Goal: Task Accomplishment & Management: Manage account settings

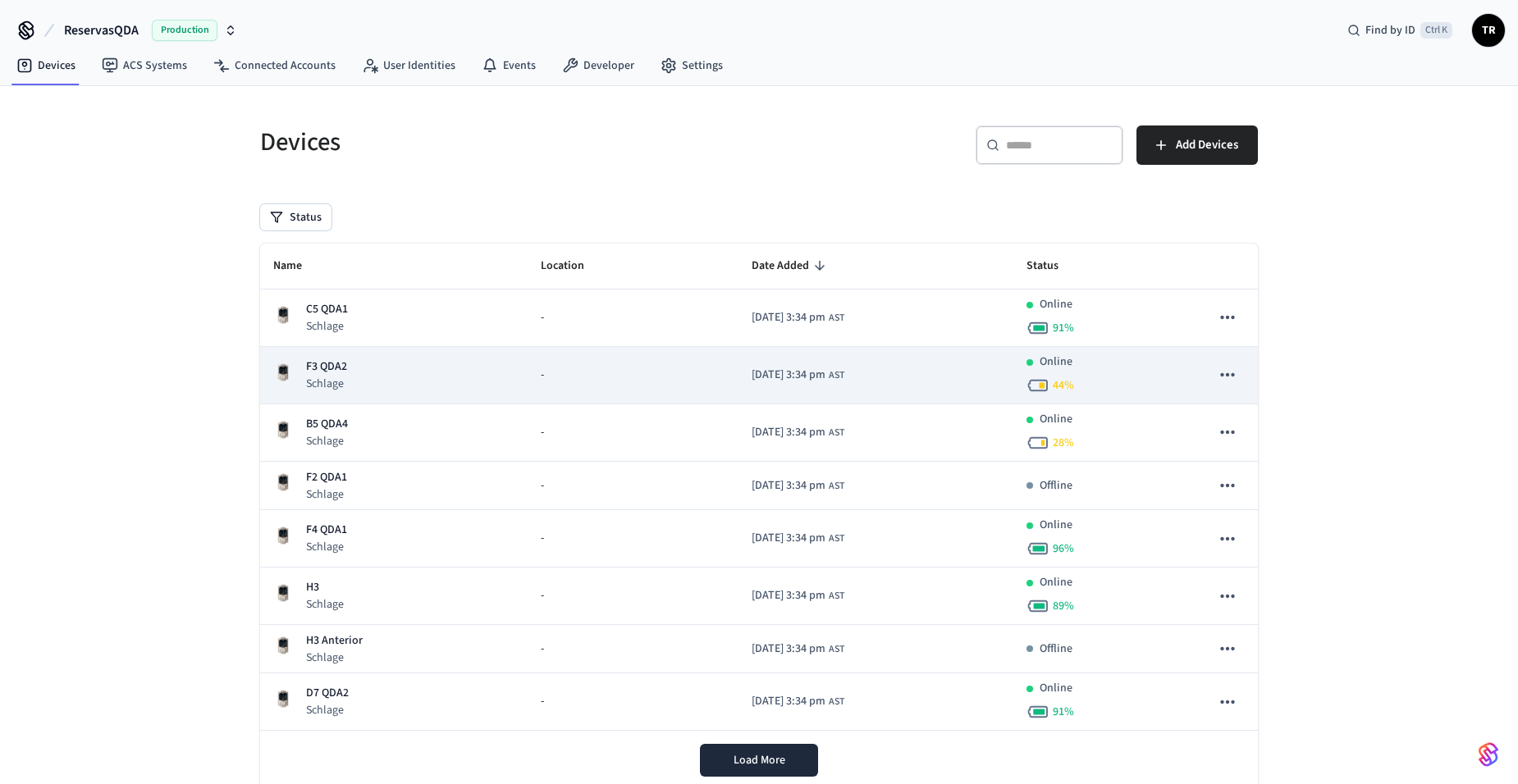
click at [365, 363] on div "F3 QDA2 Schlage" at bounding box center [394, 374] width 241 height 34
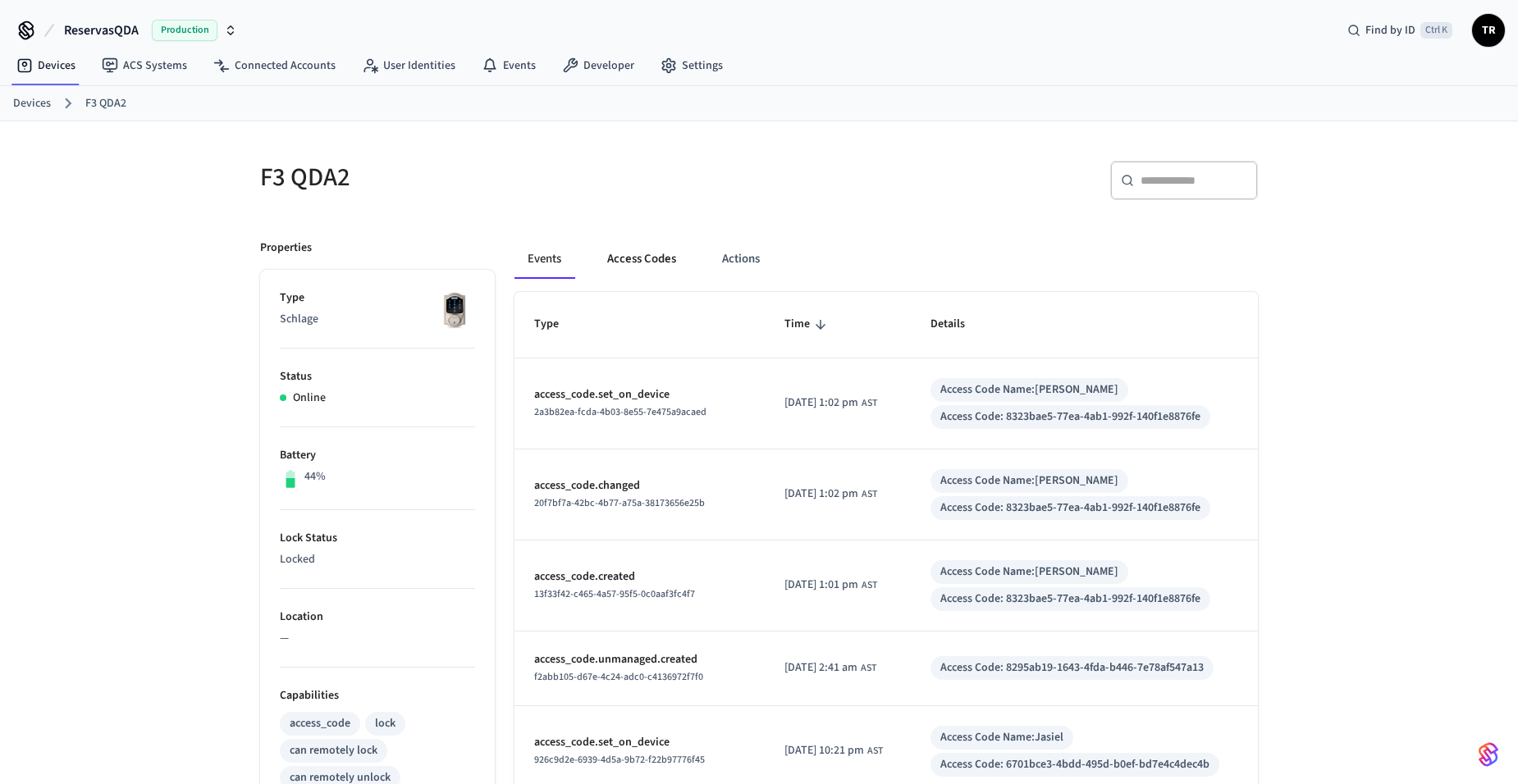
click at [652, 254] on button "Access Codes" at bounding box center [641, 258] width 95 height 39
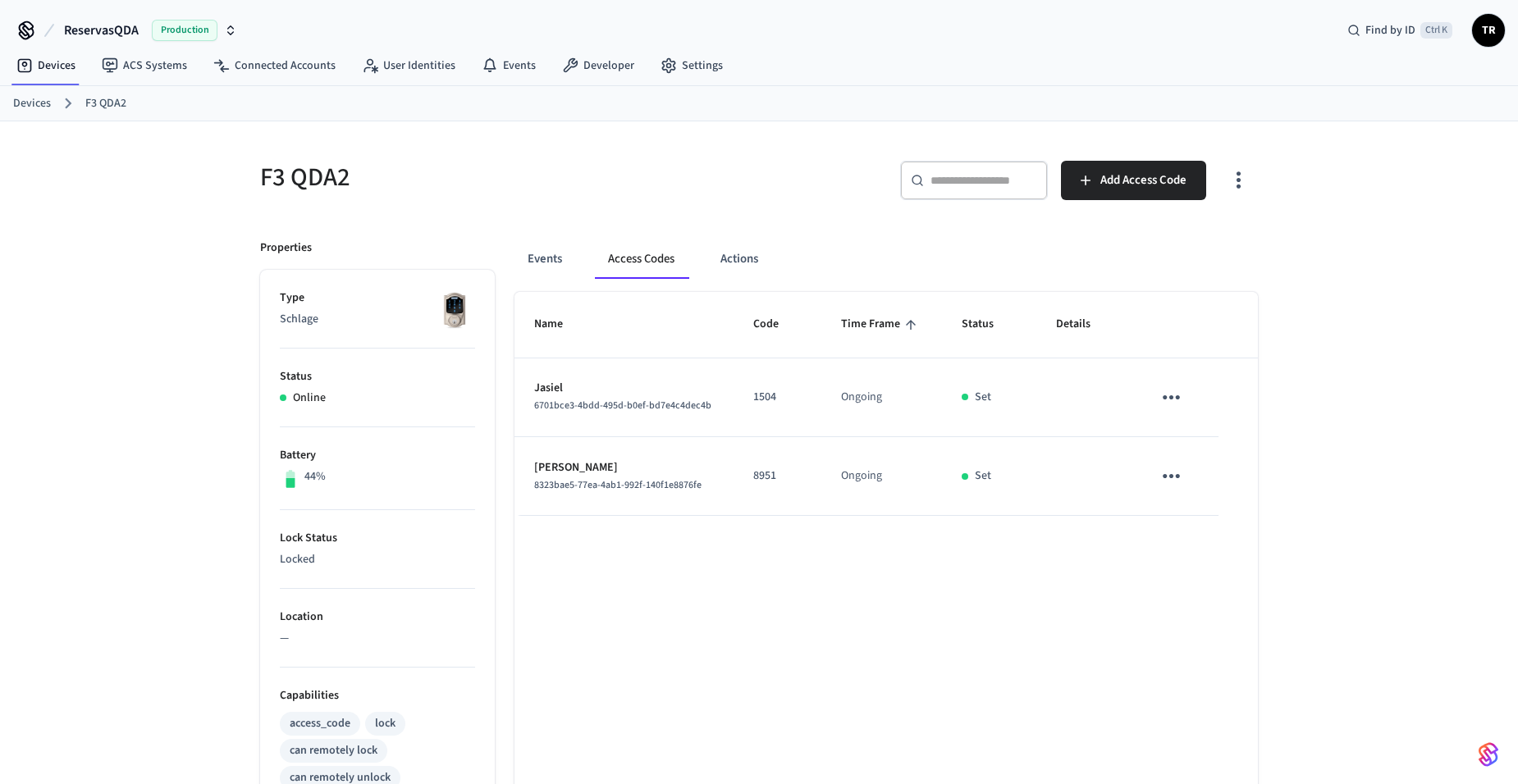
click at [1247, 184] on icon "button" at bounding box center [1239, 180] width 25 height 25
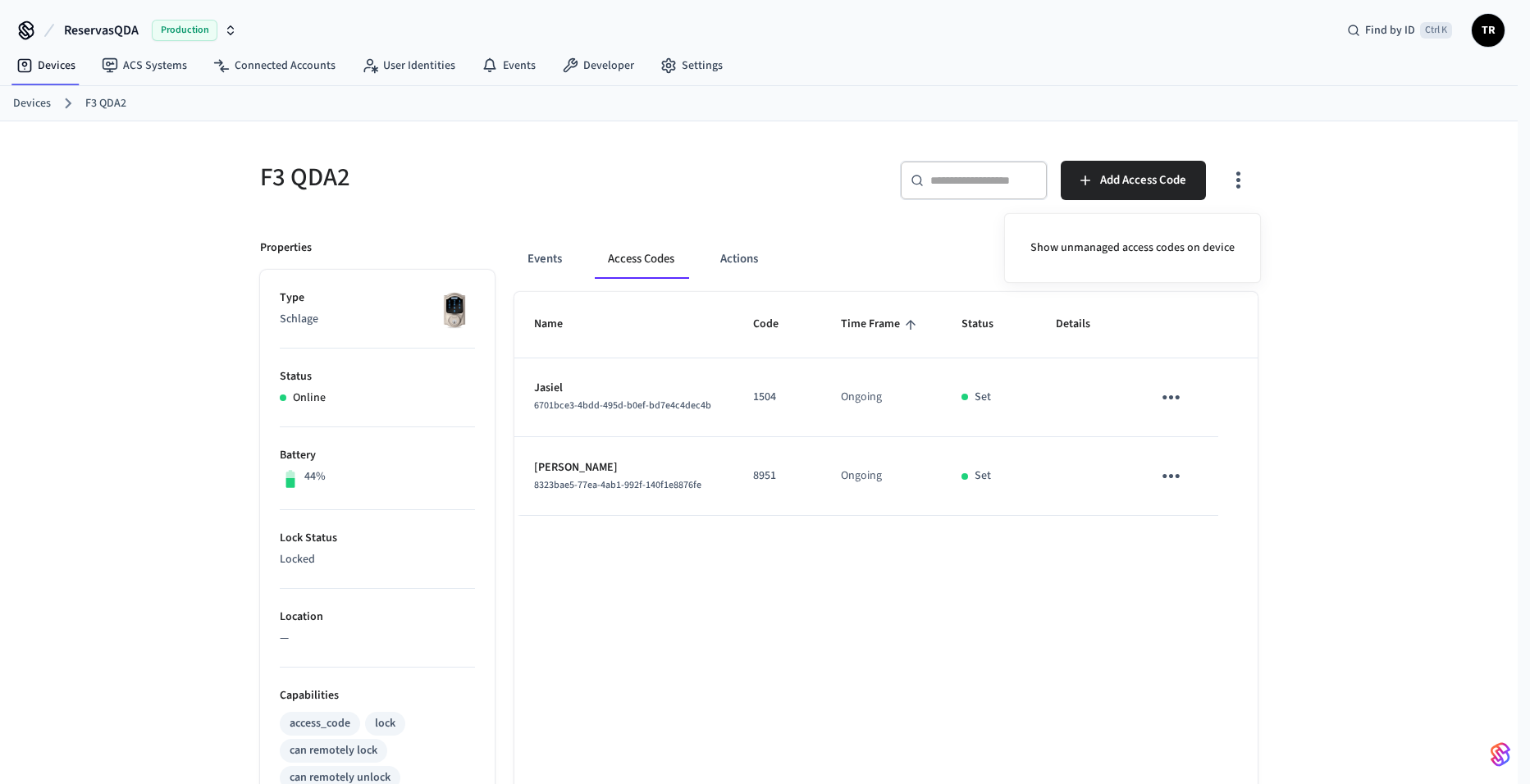
drag, startPoint x: 885, startPoint y: 627, endPoint x: 914, endPoint y: 605, distance: 36.4
click at [888, 624] on div at bounding box center [765, 392] width 1530 height 784
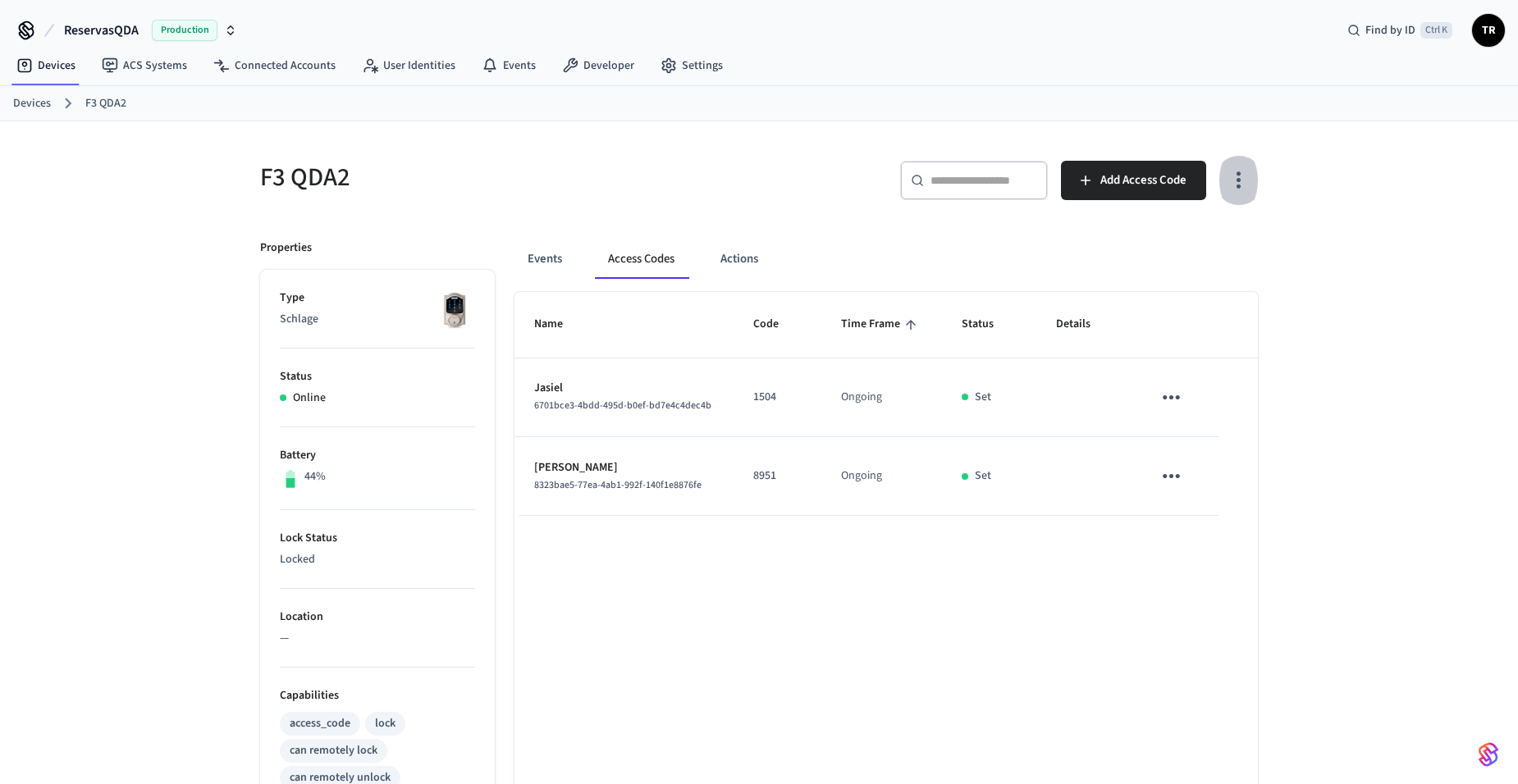
click at [1251, 185] on button "button" at bounding box center [1239, 180] width 39 height 65
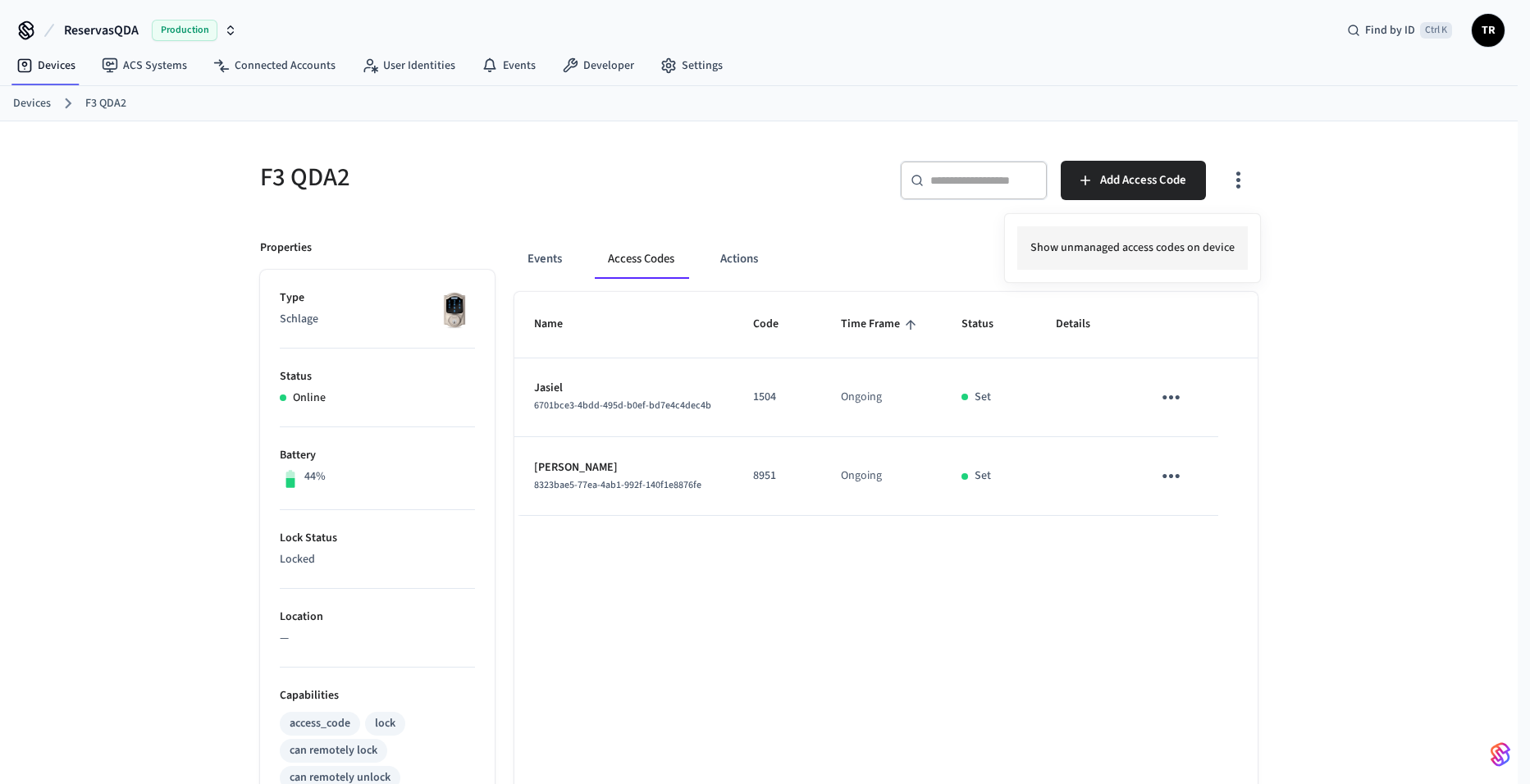
click at [1194, 249] on li "Show unmanaged access codes on device" at bounding box center [1133, 248] width 230 height 44
click at [1162, 554] on div at bounding box center [765, 392] width 1530 height 784
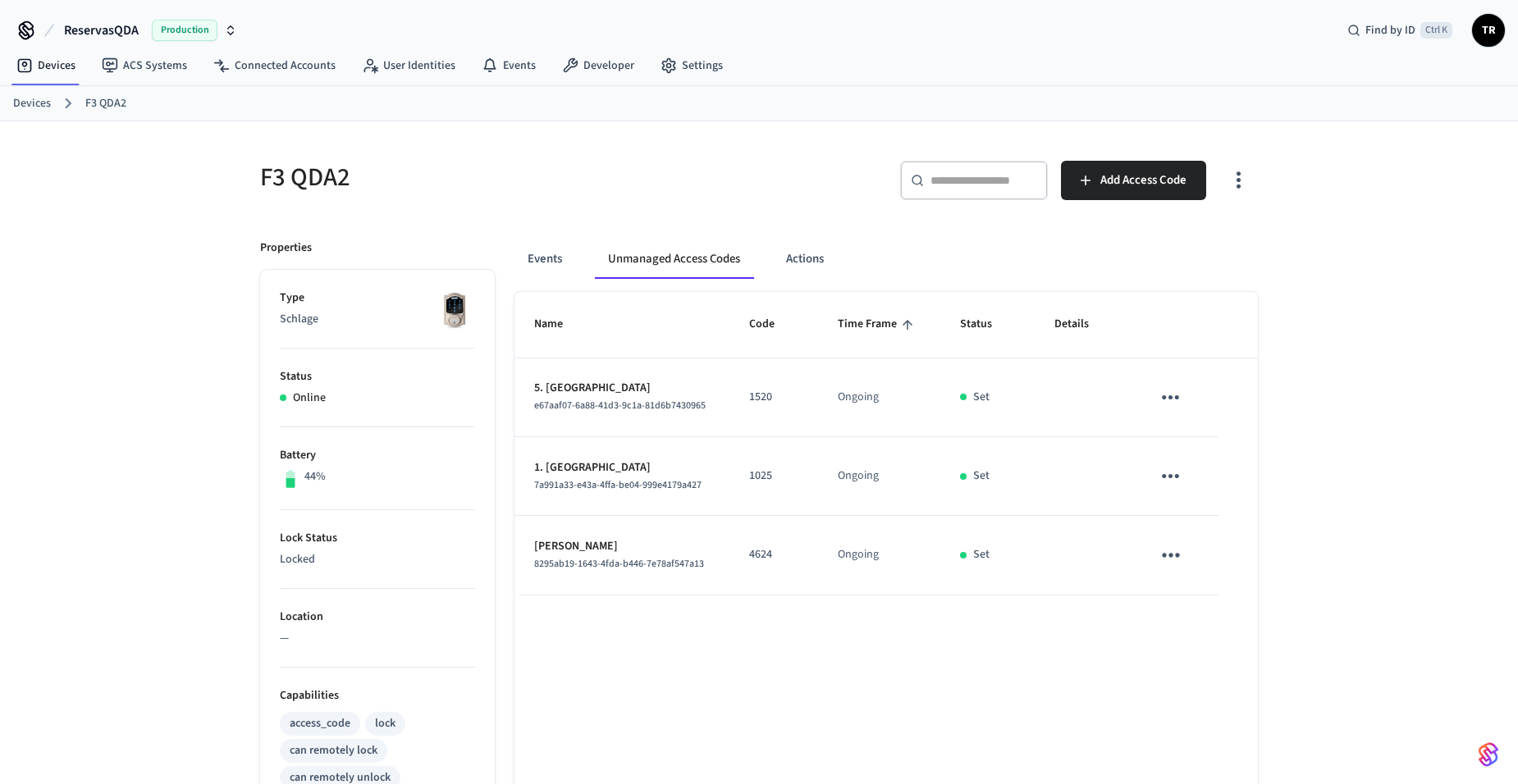
click at [1171, 554] on icon "sticky table" at bounding box center [1171, 555] width 17 height 5
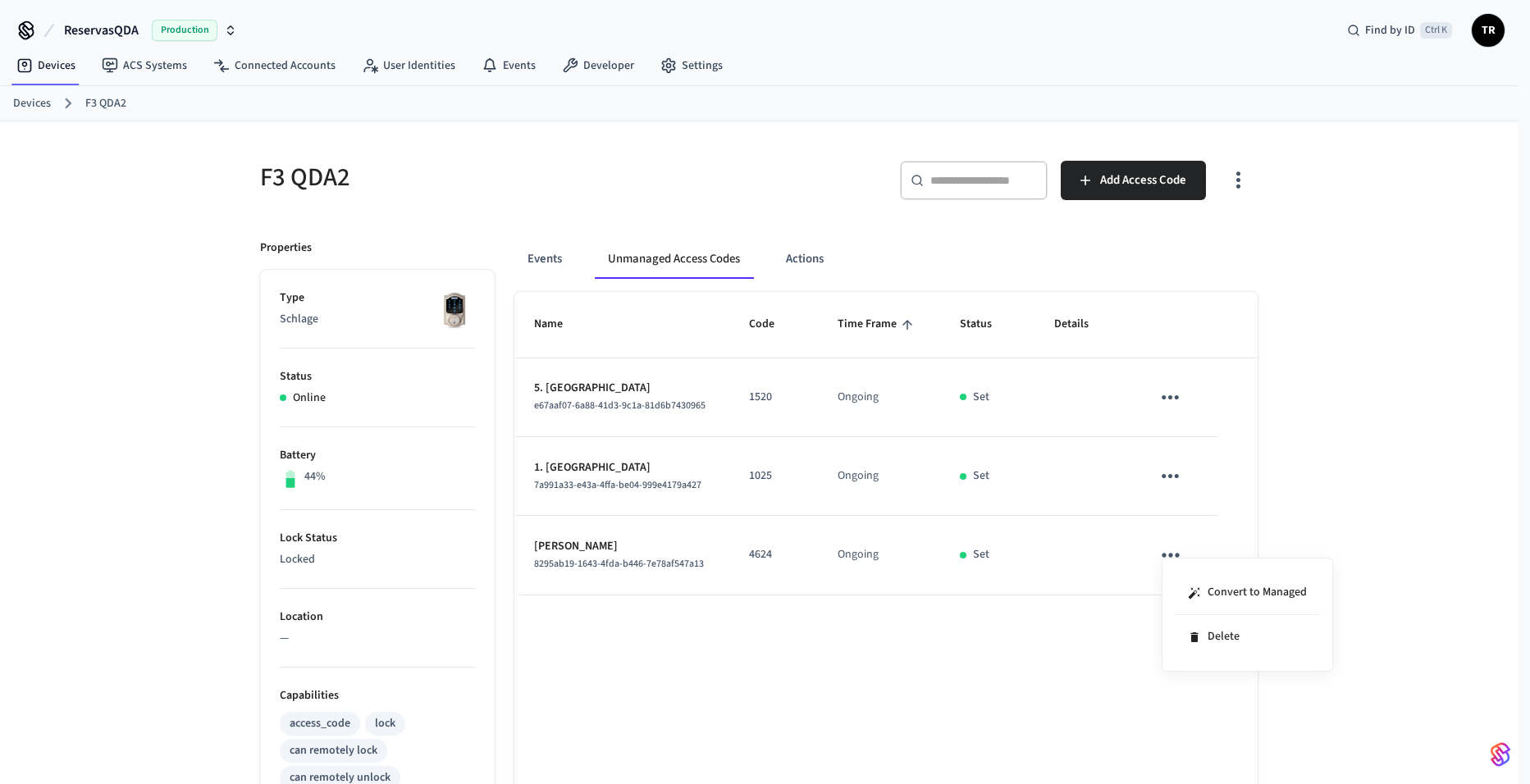
click at [1172, 478] on div at bounding box center [765, 392] width 1530 height 784
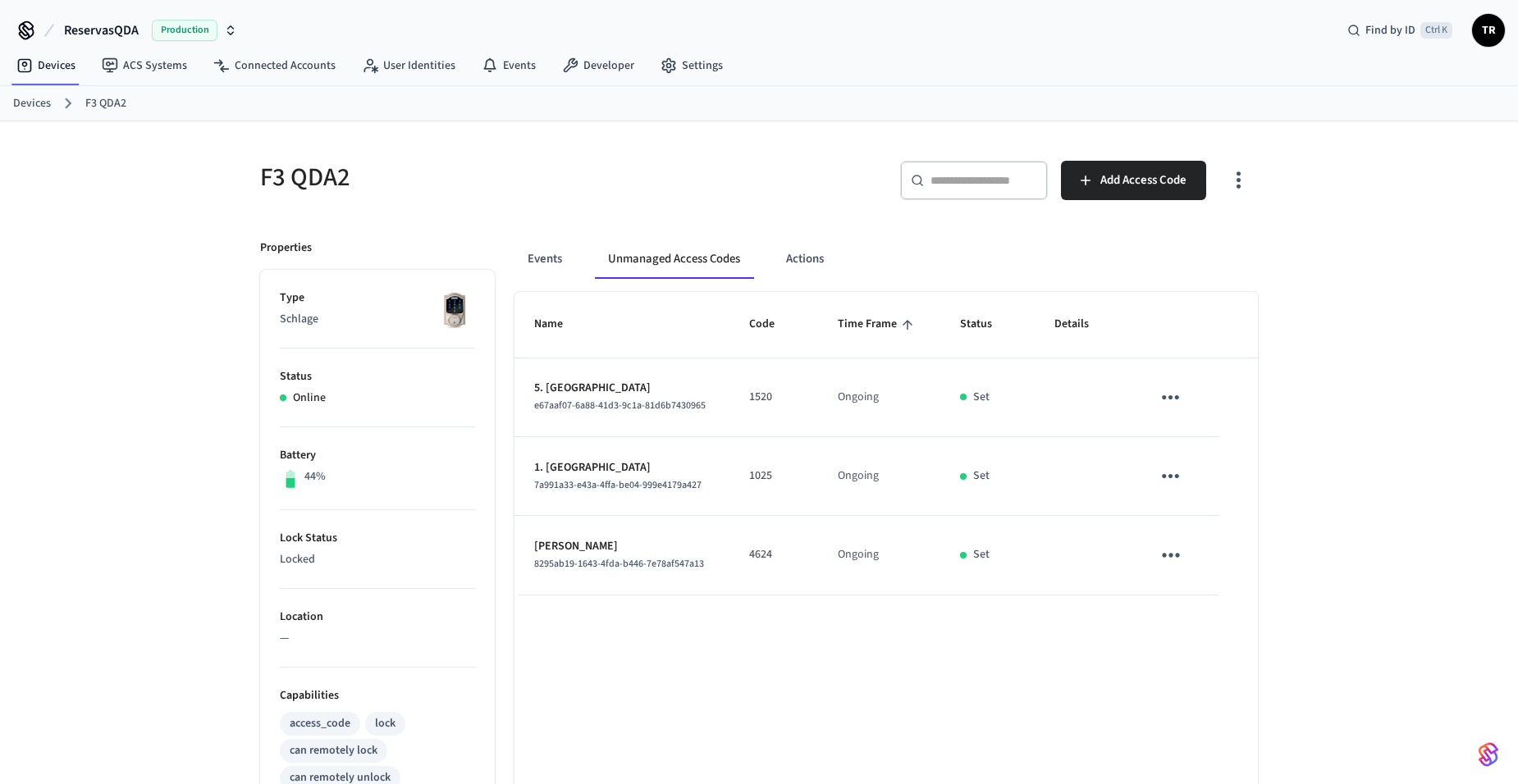
click at [1168, 478] on icon "sticky table" at bounding box center [1171, 476] width 25 height 25
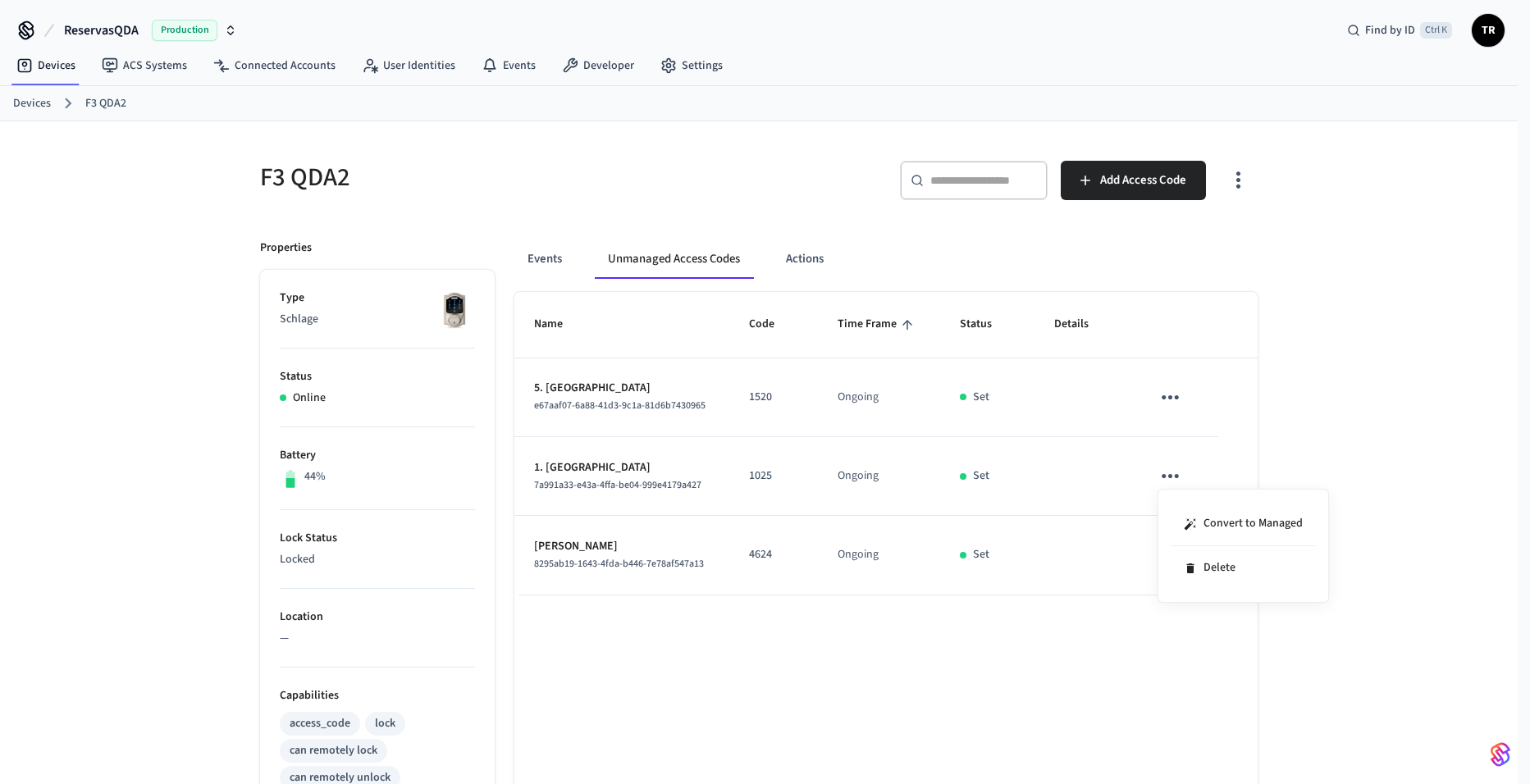
drag, startPoint x: 678, startPoint y: 657, endPoint x: 593, endPoint y: 545, distance: 140.6
click at [678, 655] on div at bounding box center [765, 392] width 1530 height 784
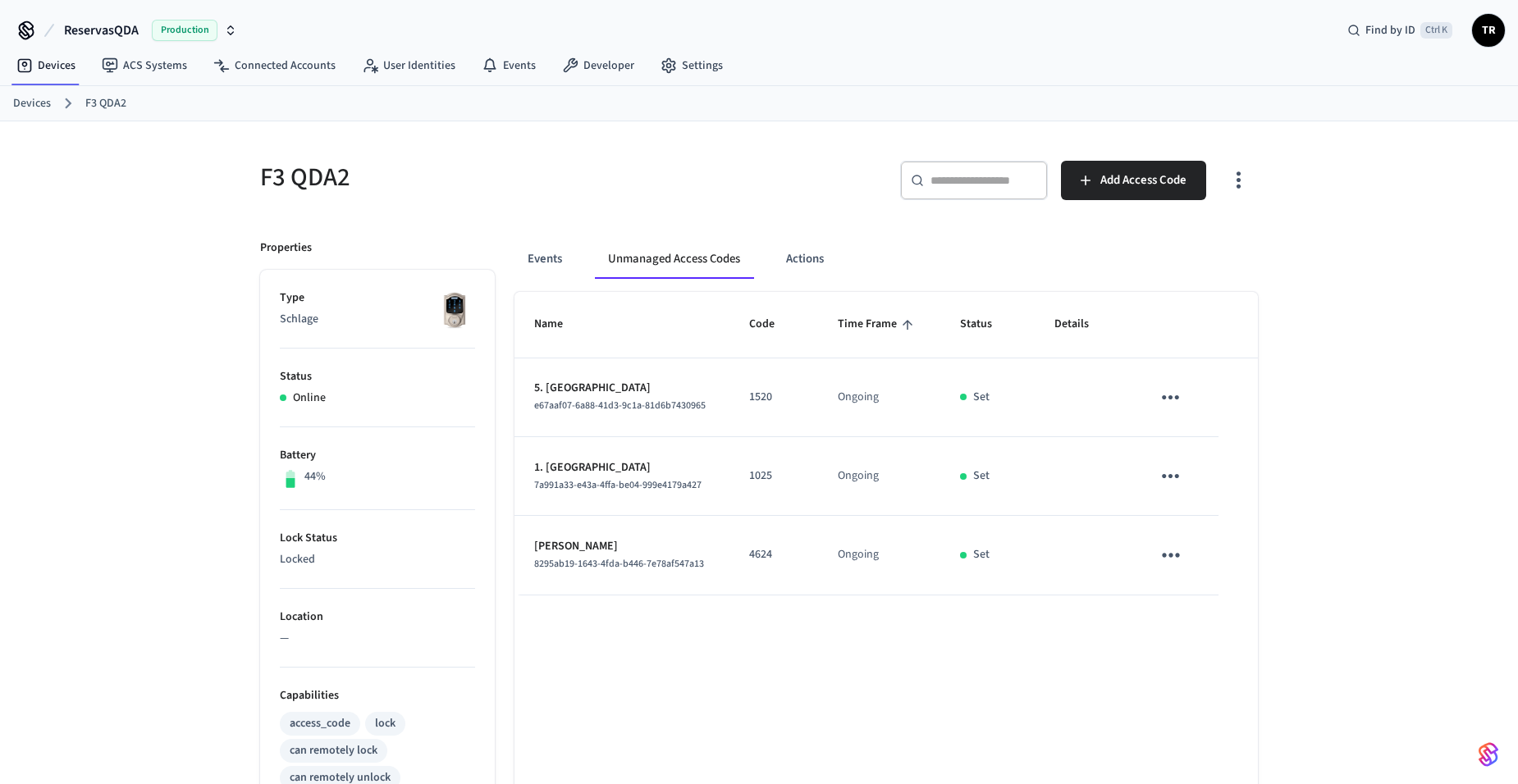
click at [581, 539] on p "Reynaldo" at bounding box center [622, 547] width 176 height 17
click at [560, 562] on span "8295ab19-1643-4fda-b446-7e78af547a13" at bounding box center [618, 563] width 170 height 14
click at [574, 247] on button "Events" at bounding box center [544, 258] width 61 height 39
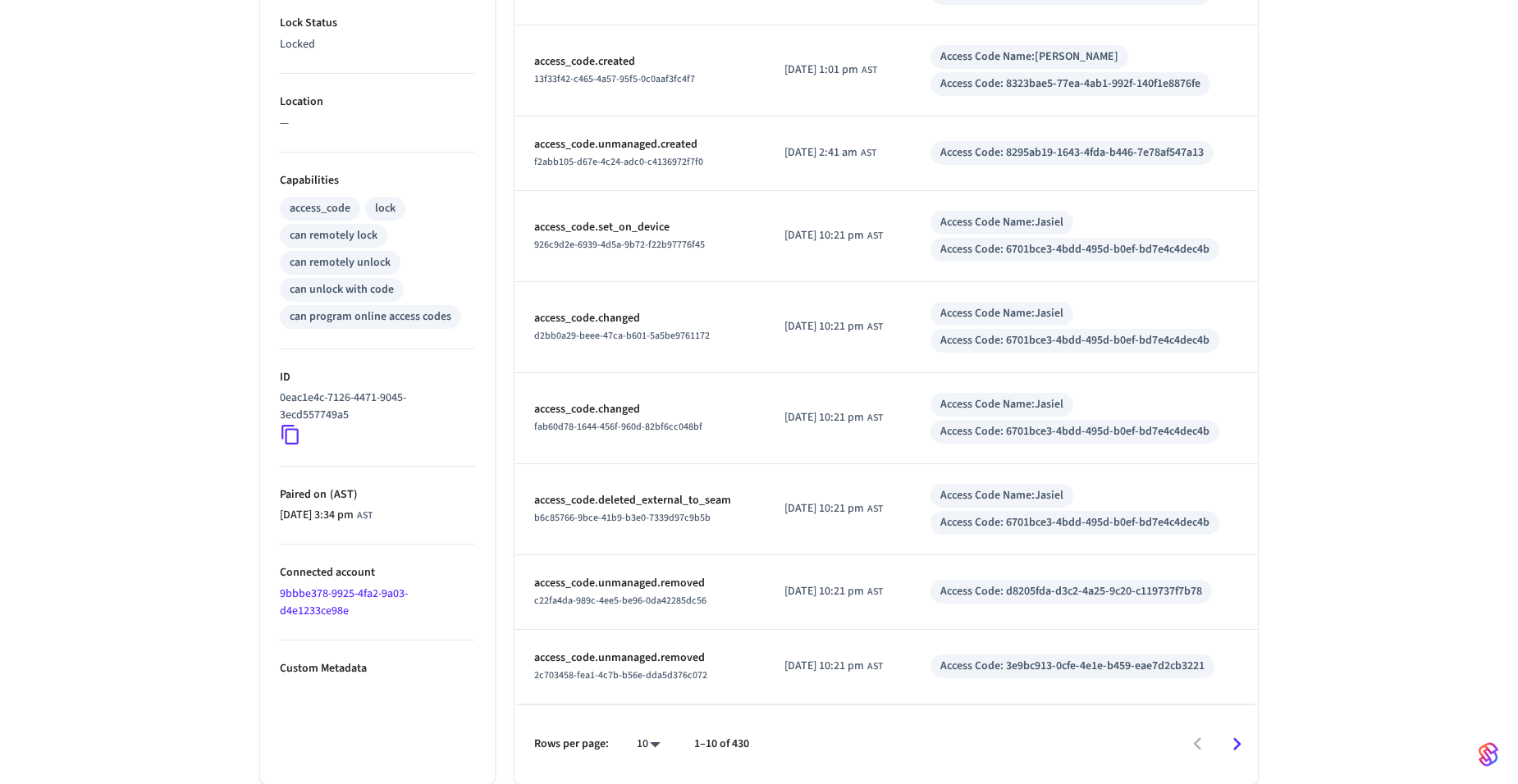
scroll to position [105, 0]
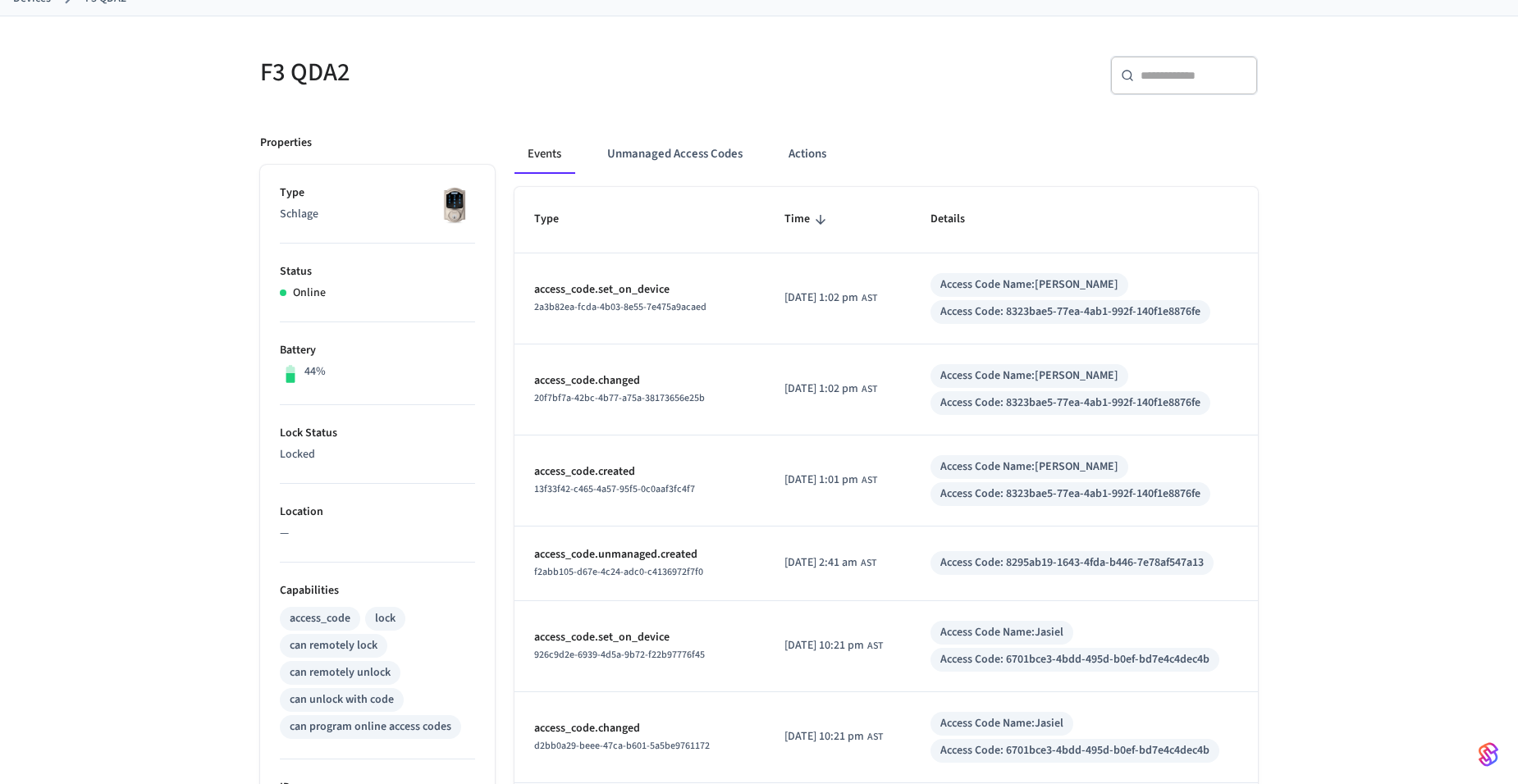
click at [849, 175] on div "Events Unmanaged Access Codes Actions" at bounding box center [886, 160] width 744 height 53
click at [696, 160] on button "Unmanaged Access Codes" at bounding box center [675, 153] width 161 height 39
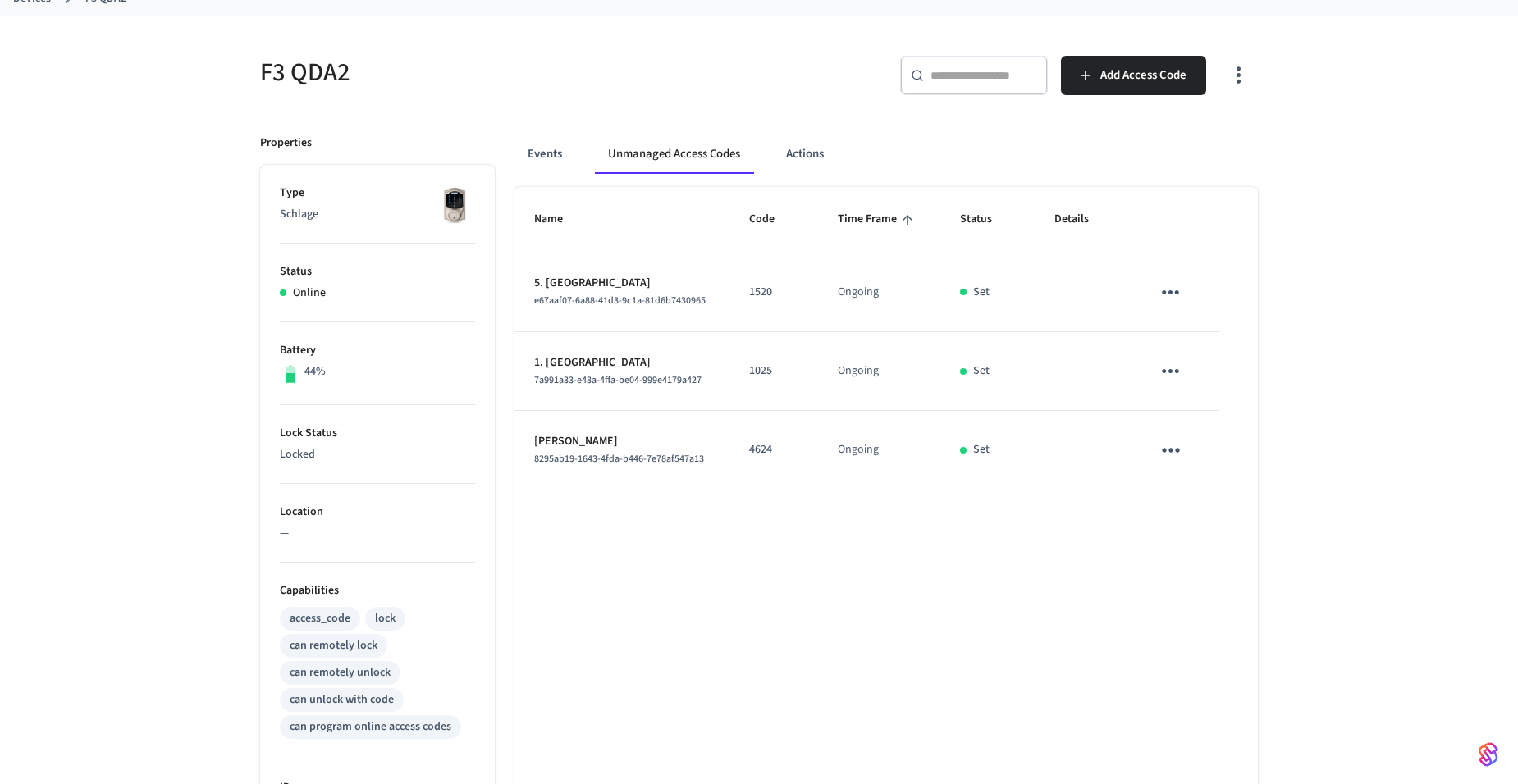
click at [1248, 73] on icon "button" at bounding box center [1239, 75] width 25 height 25
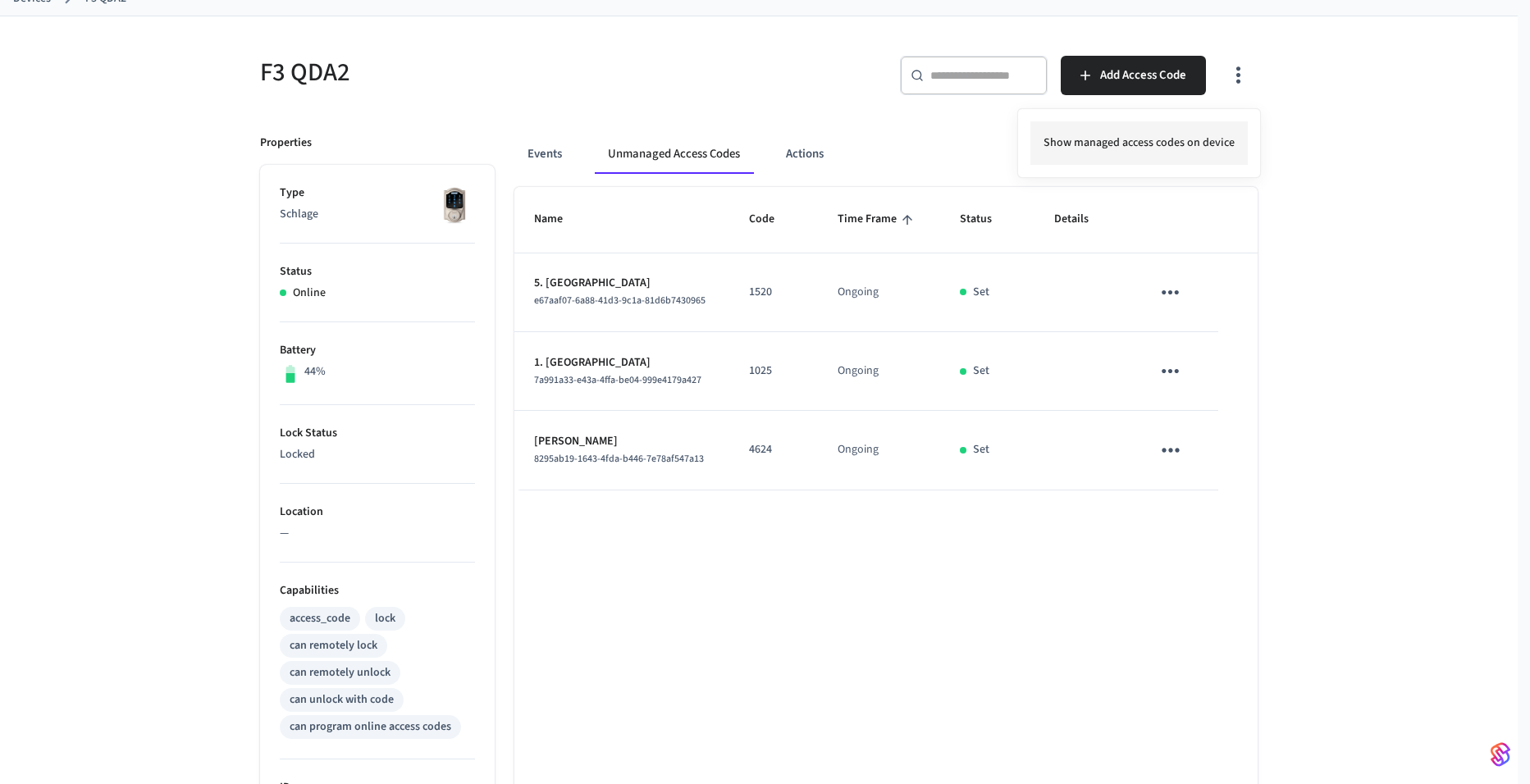
click at [1217, 142] on li "Show managed access codes on device" at bounding box center [1139, 143] width 218 height 44
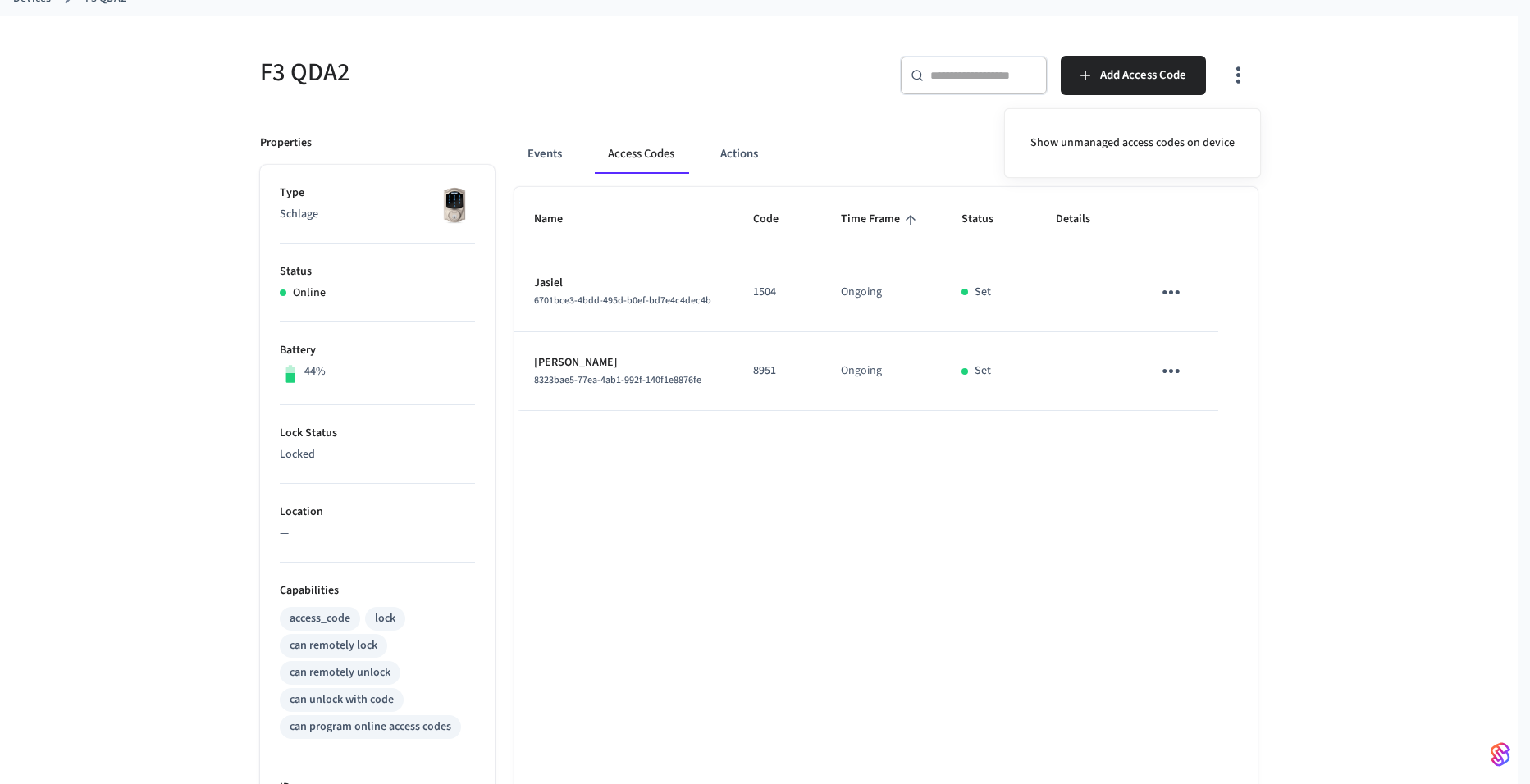
click at [1168, 295] on div at bounding box center [765, 392] width 1530 height 784
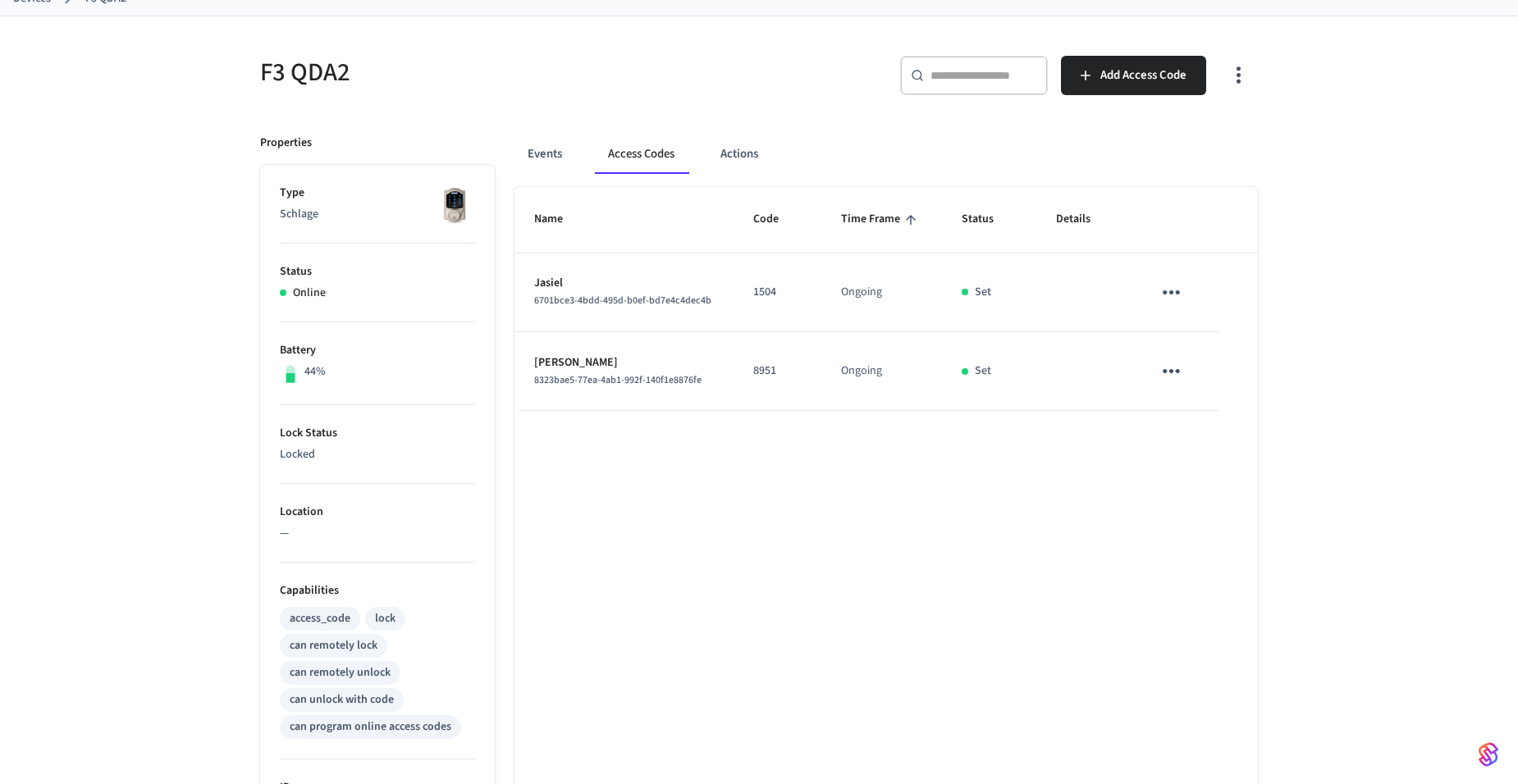
click at [1166, 288] on icon "sticky table" at bounding box center [1172, 293] width 25 height 25
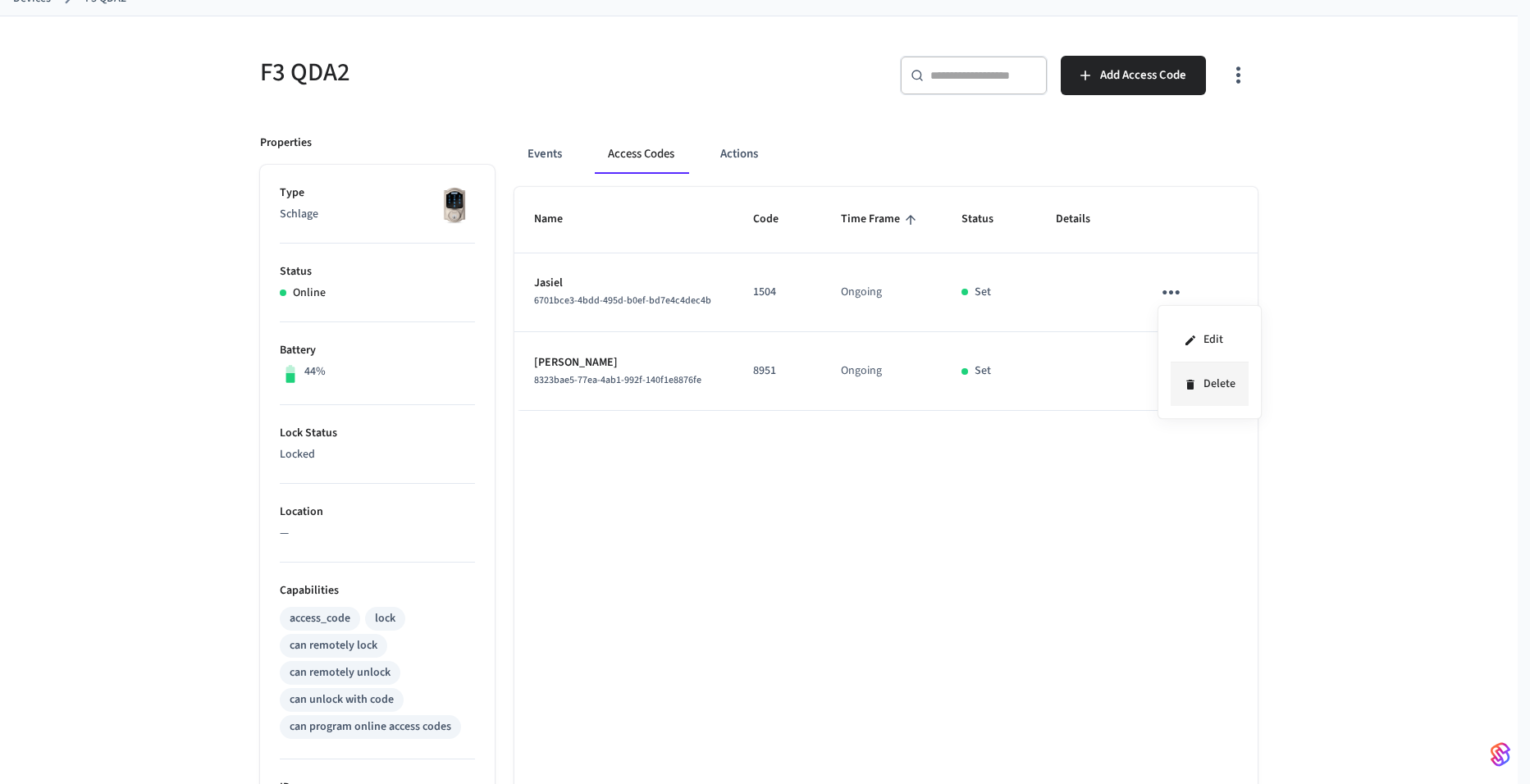
click at [1180, 386] on li "Delete" at bounding box center [1210, 384] width 78 height 44
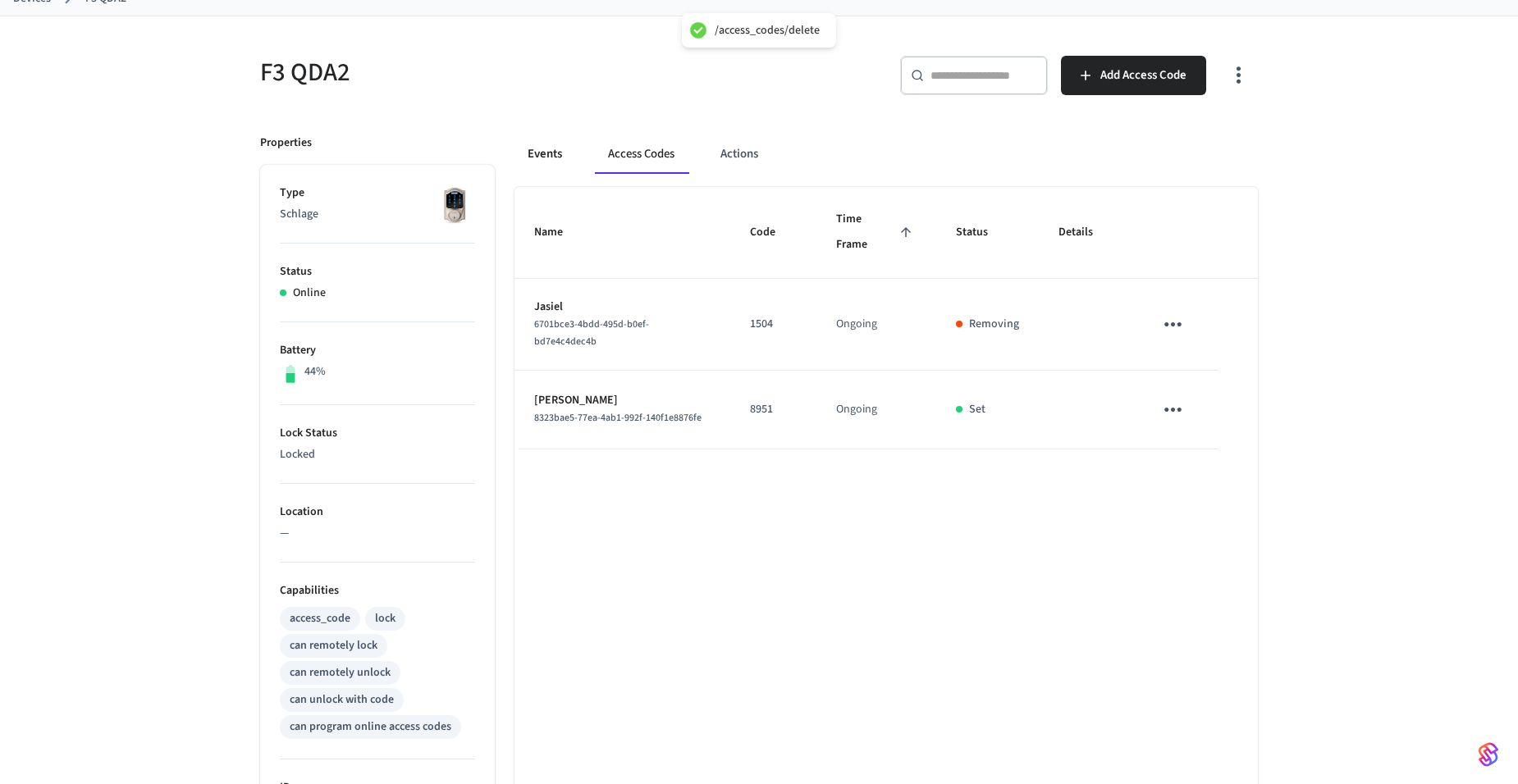
click at [550, 150] on button "Events" at bounding box center [544, 153] width 61 height 39
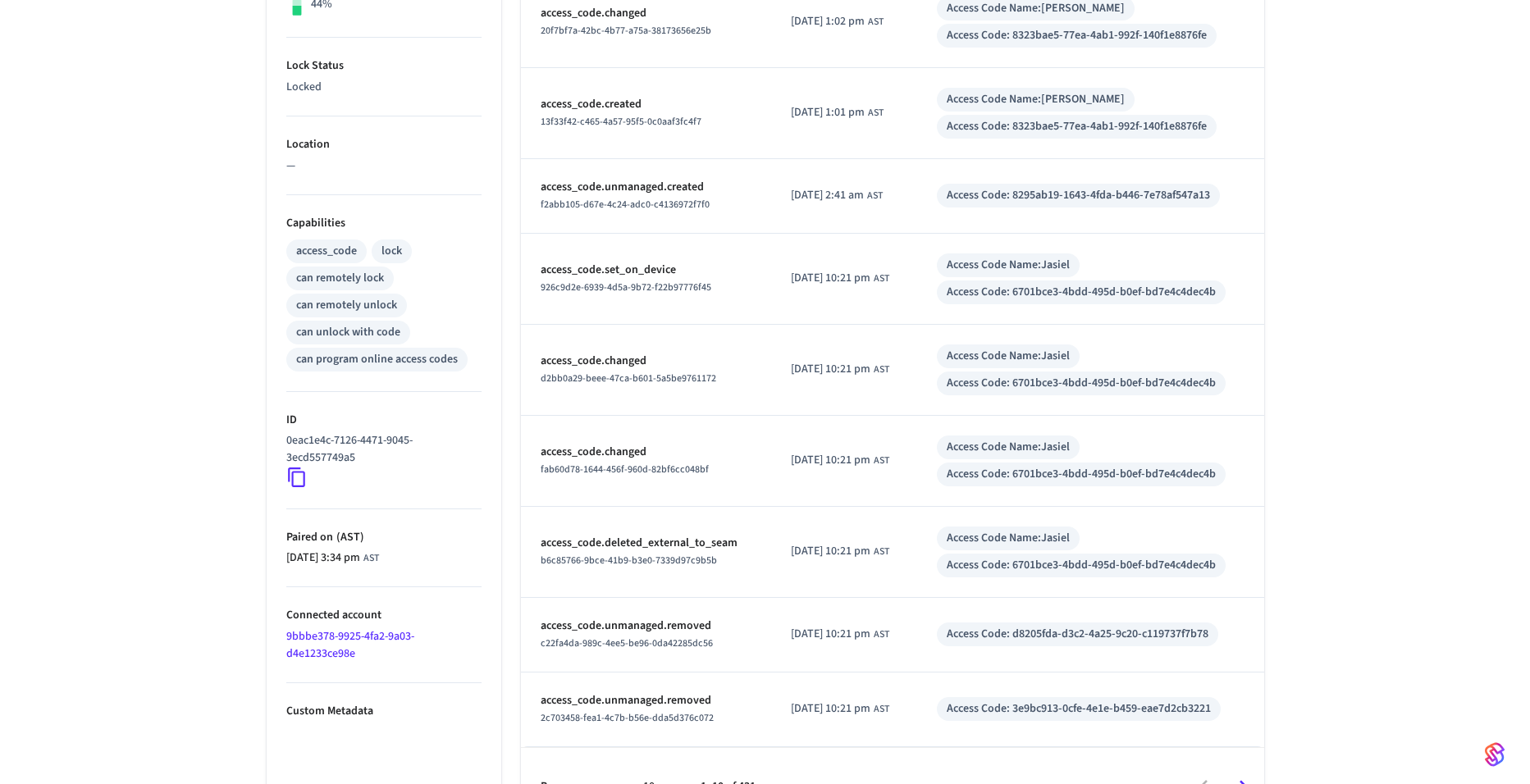
scroll to position [515, 0]
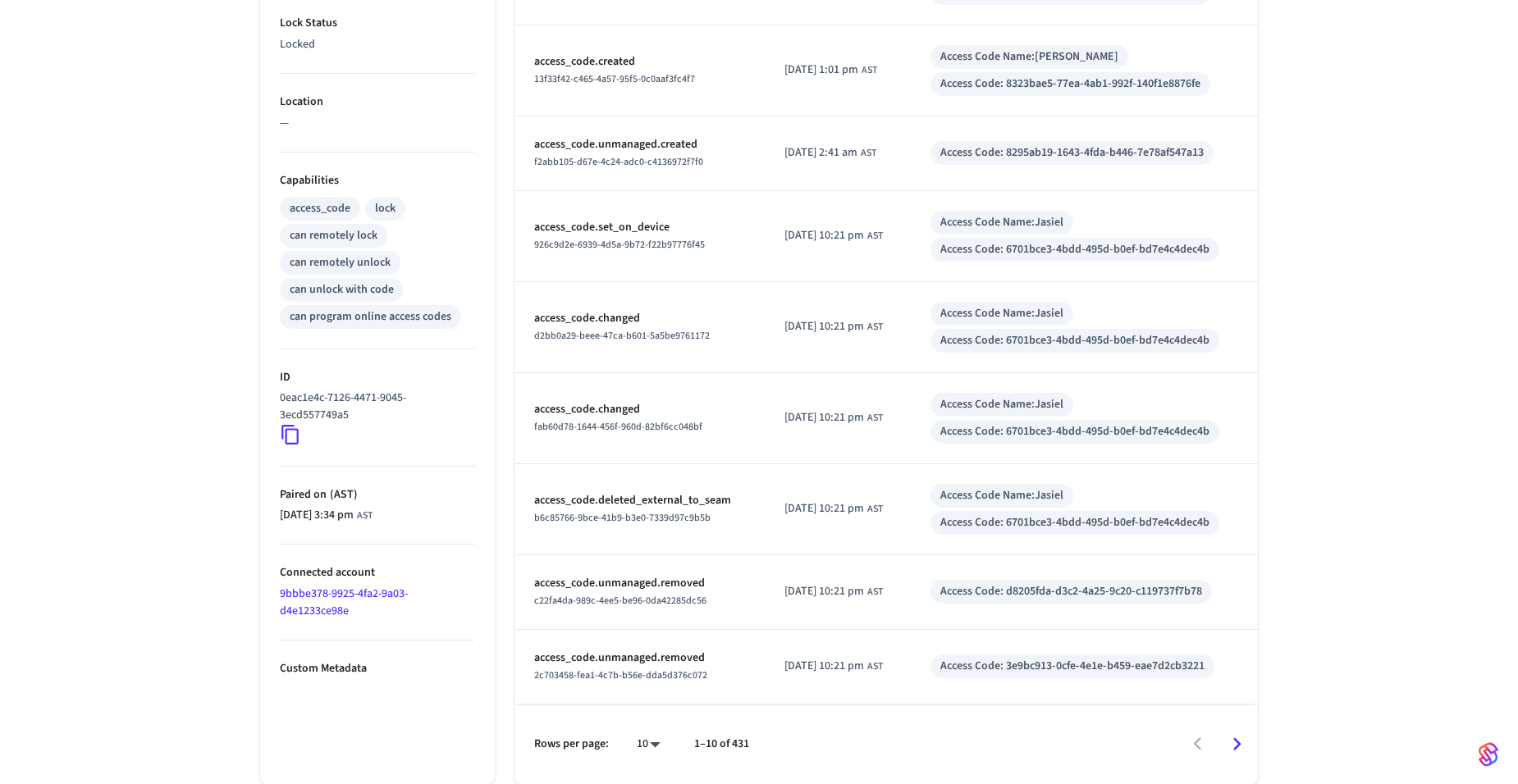
click at [656, 740] on body "ReservasQDA Production Find by ID Ctrl K TR Devices ACS Systems Connected Accou…" at bounding box center [759, 134] width 1518 height 1299
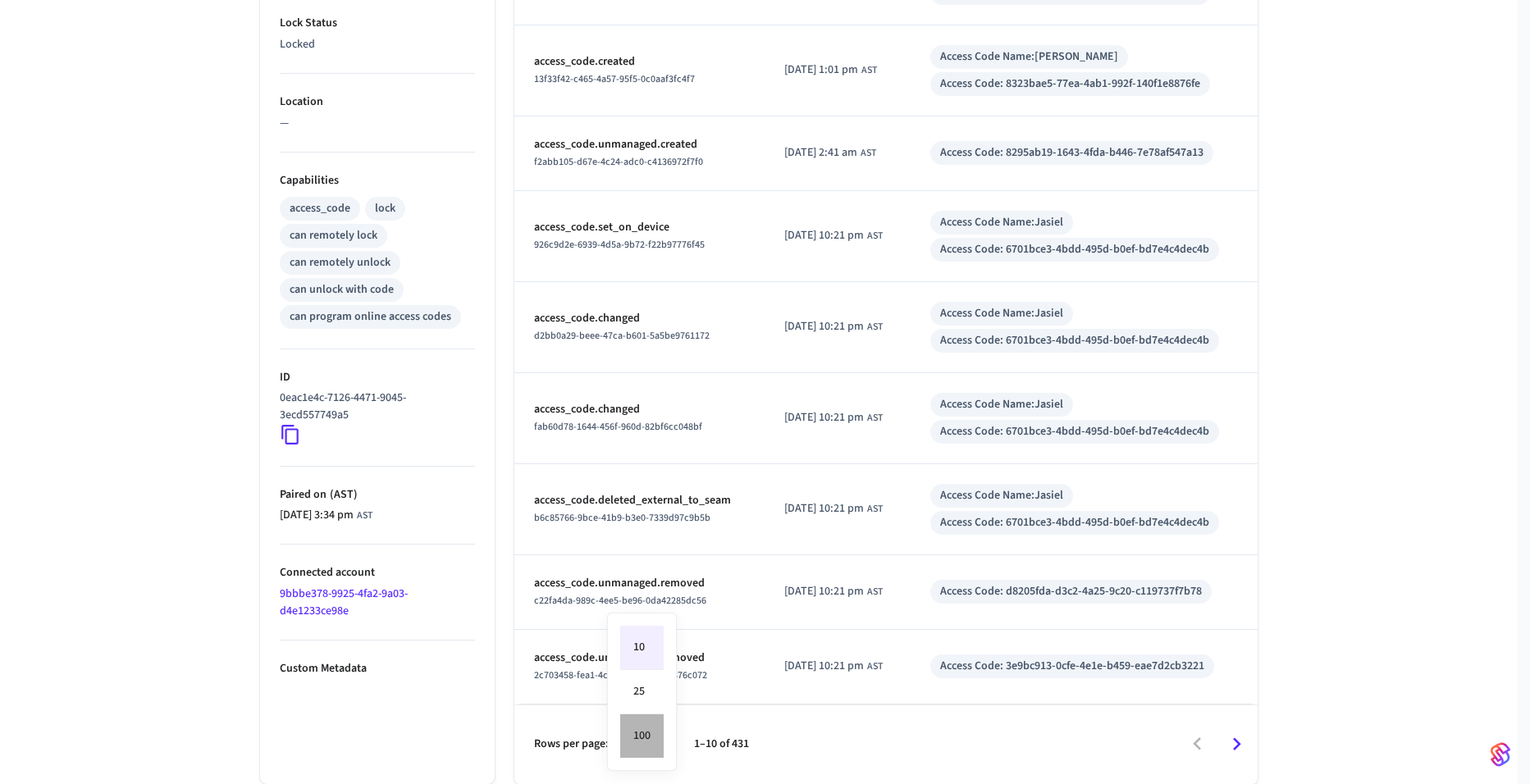
click at [648, 739] on li "100" at bounding box center [642, 736] width 44 height 44
type input "***"
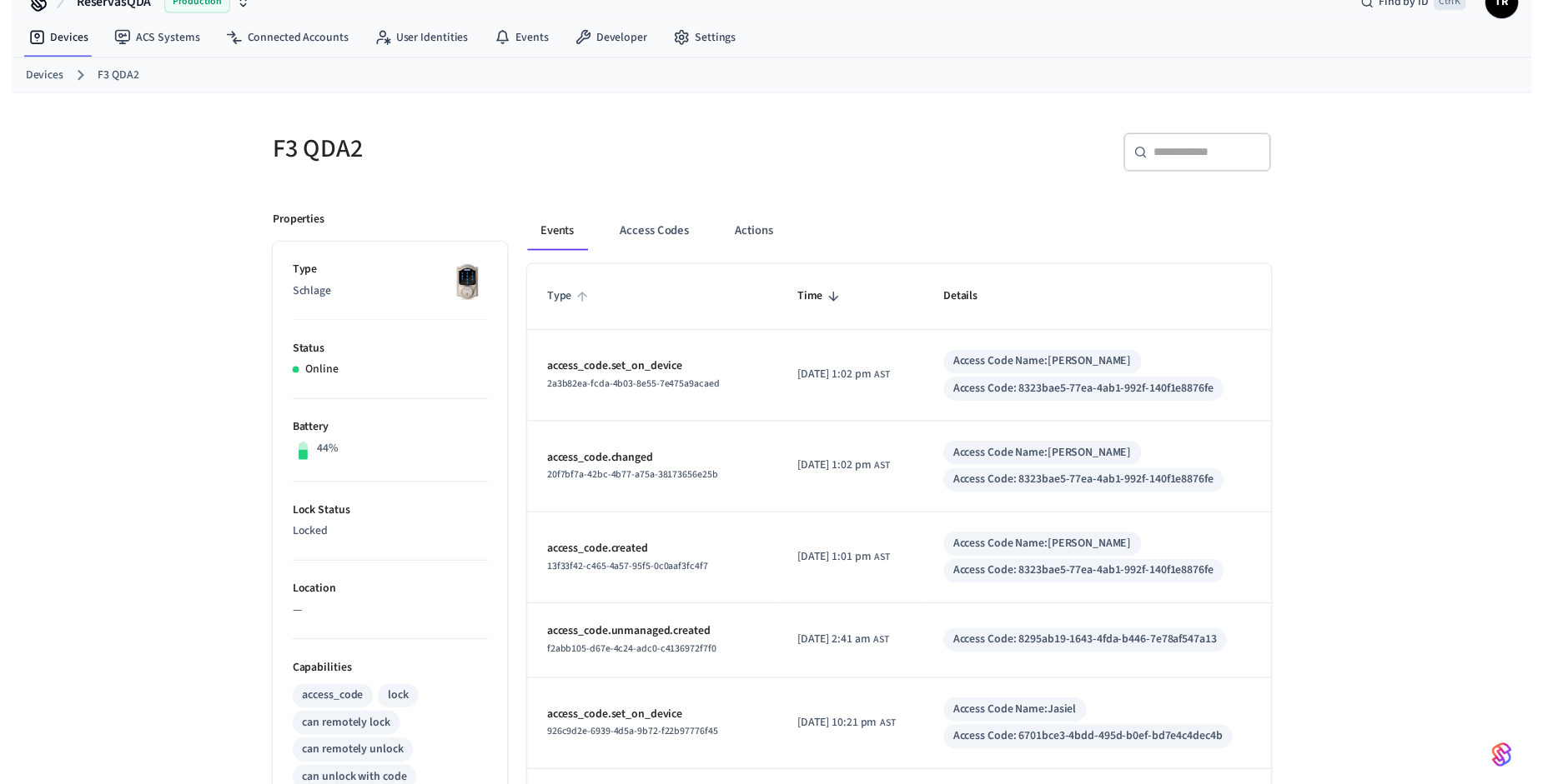
scroll to position [0, 0]
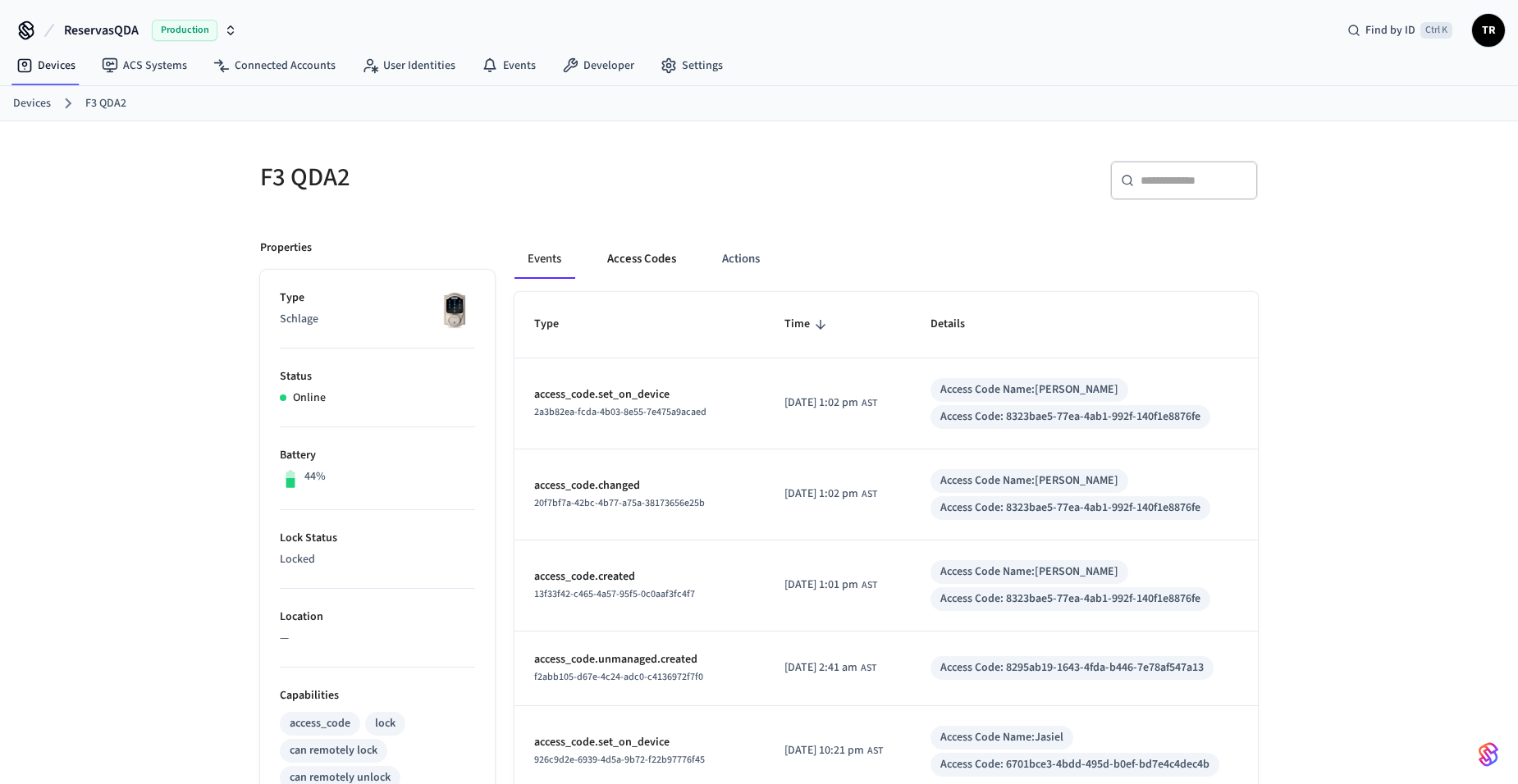
click at [628, 248] on button "Access Codes" at bounding box center [641, 258] width 95 height 39
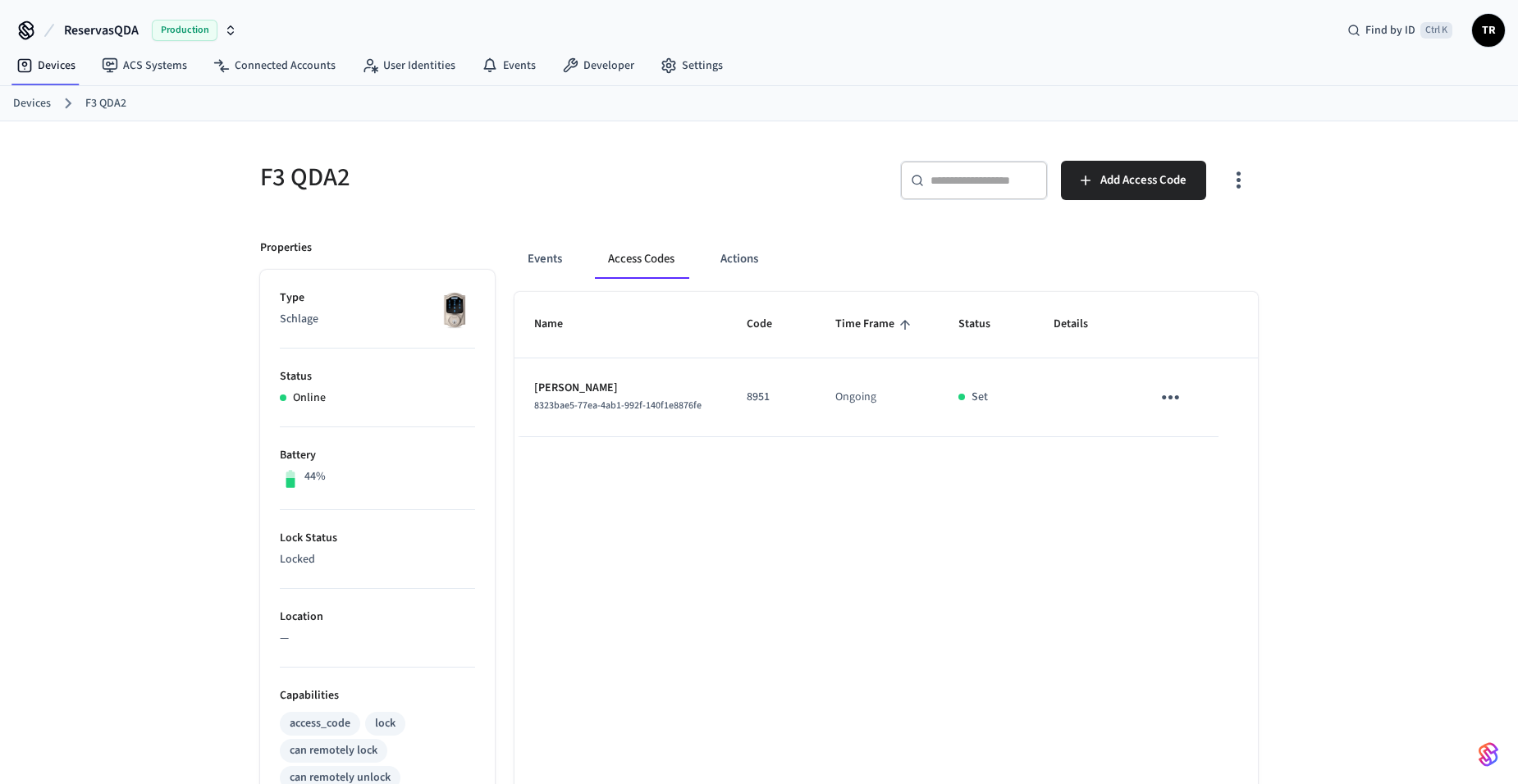
click at [23, 98] on link "Devices" at bounding box center [32, 103] width 38 height 17
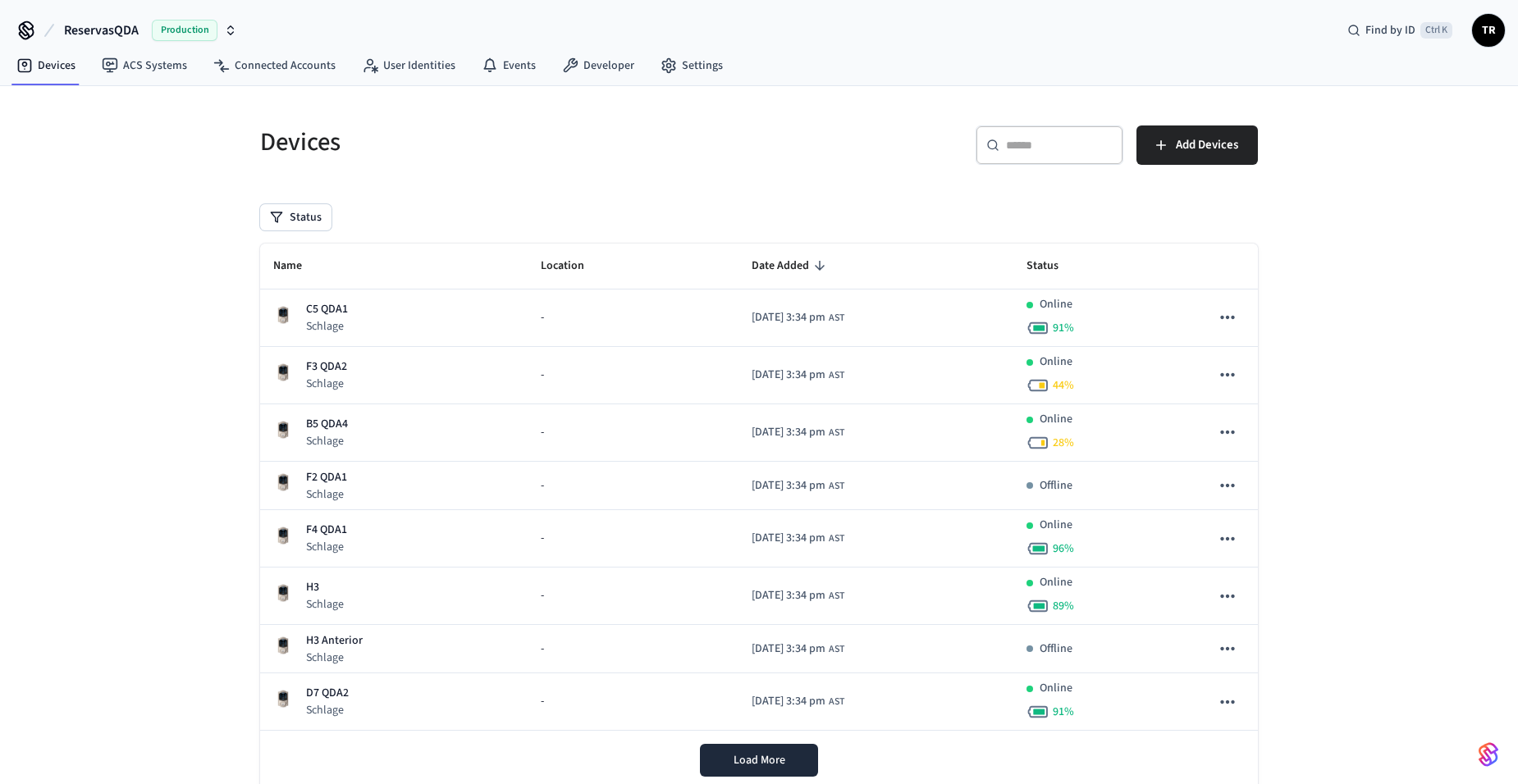
click at [1495, 39] on span "TR" at bounding box center [1488, 30] width 30 height 30
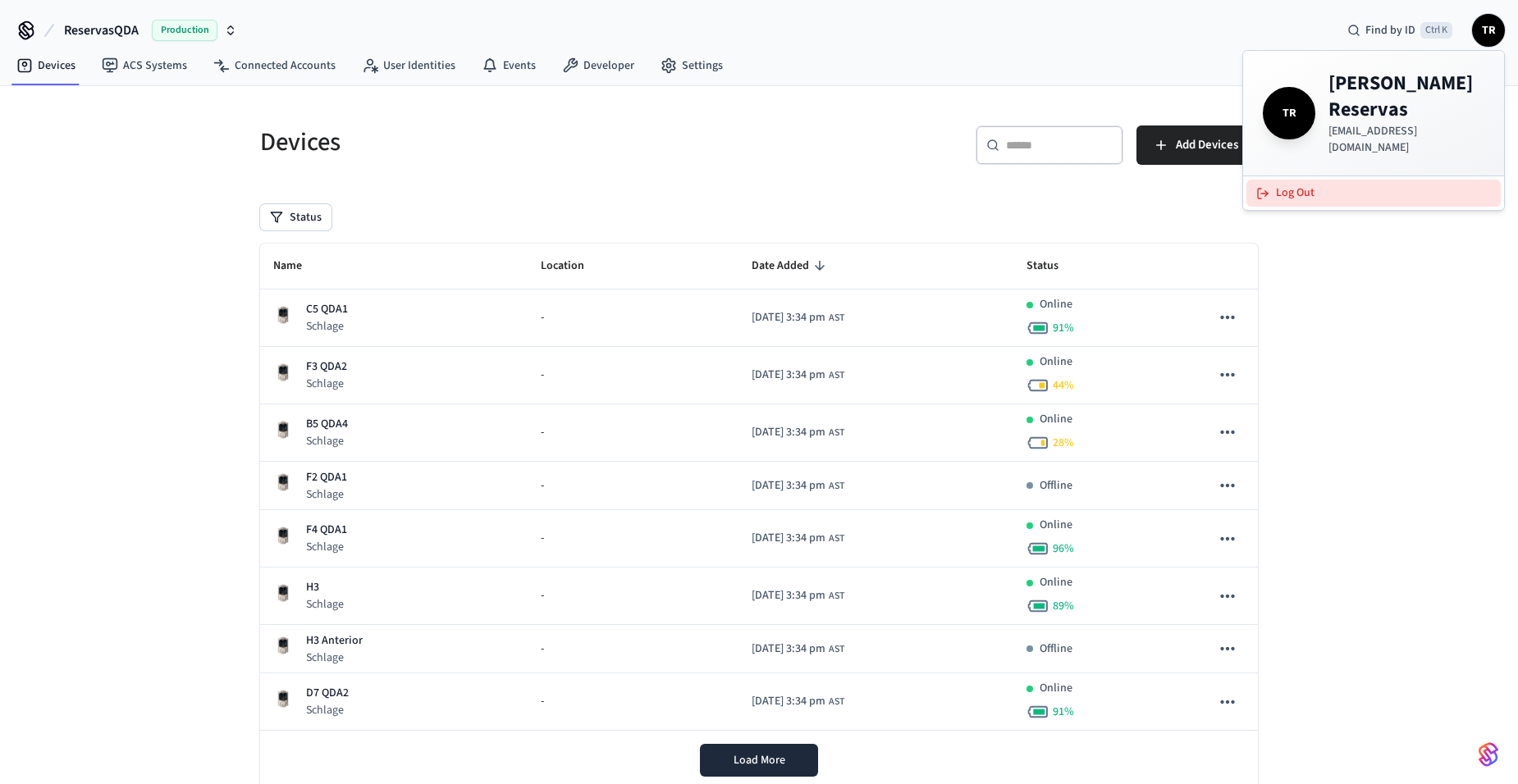
click at [1332, 179] on button "Log Out" at bounding box center [1373, 193] width 254 height 27
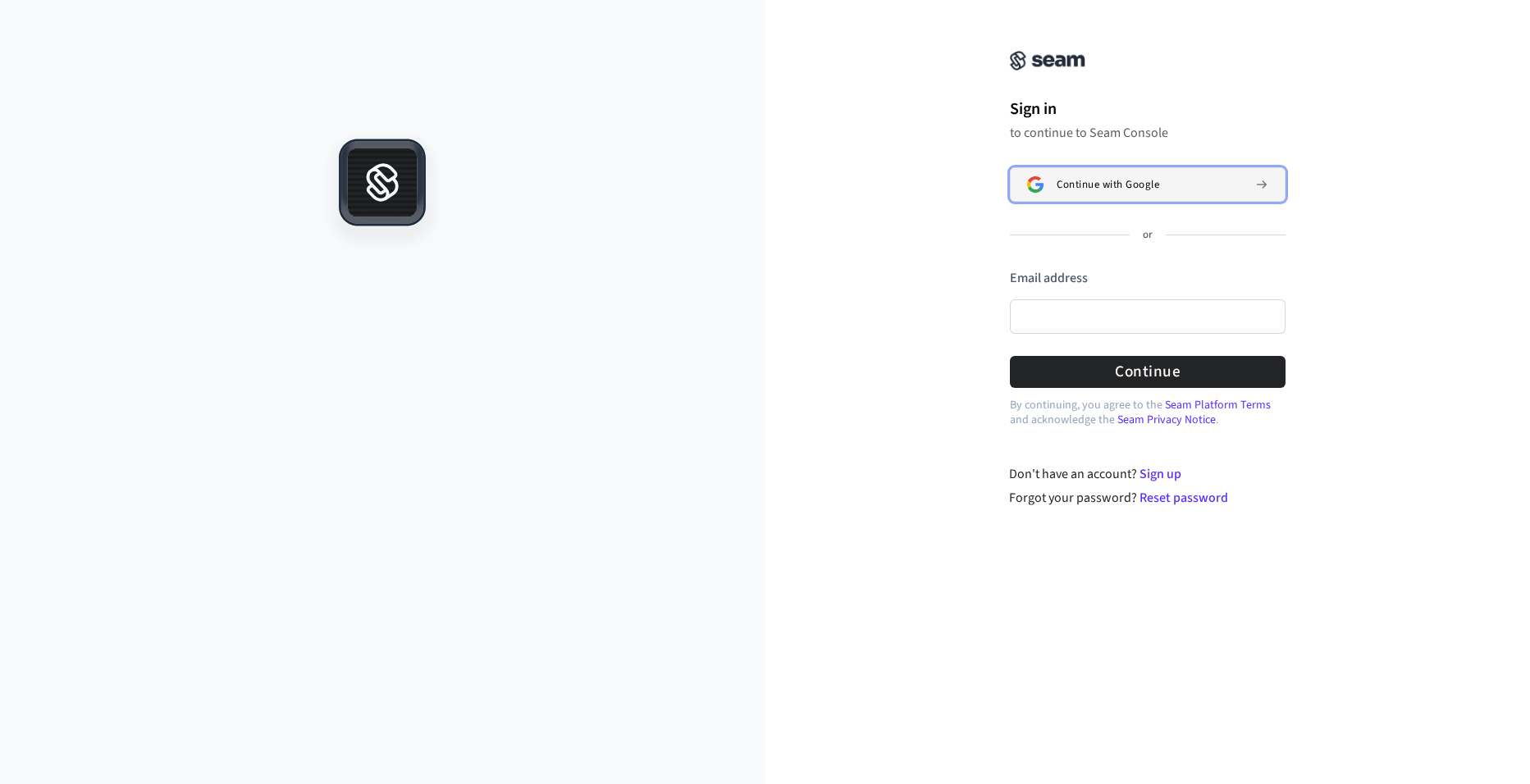
click at [1092, 179] on span "Continue with Google" at bounding box center [1107, 184] width 102 height 13
